Goal: Browse casually

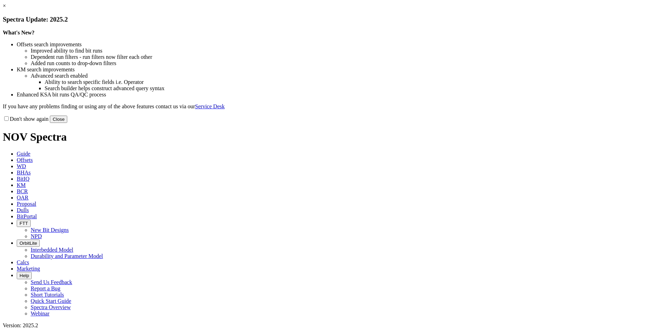
click at [6, 9] on link "×" at bounding box center [4, 6] width 3 height 6
click at [67, 123] on button "Close" at bounding box center [58, 119] width 17 height 7
click at [6, 9] on link "×" at bounding box center [4, 6] width 3 height 6
